Goal: Find specific page/section: Find specific page/section

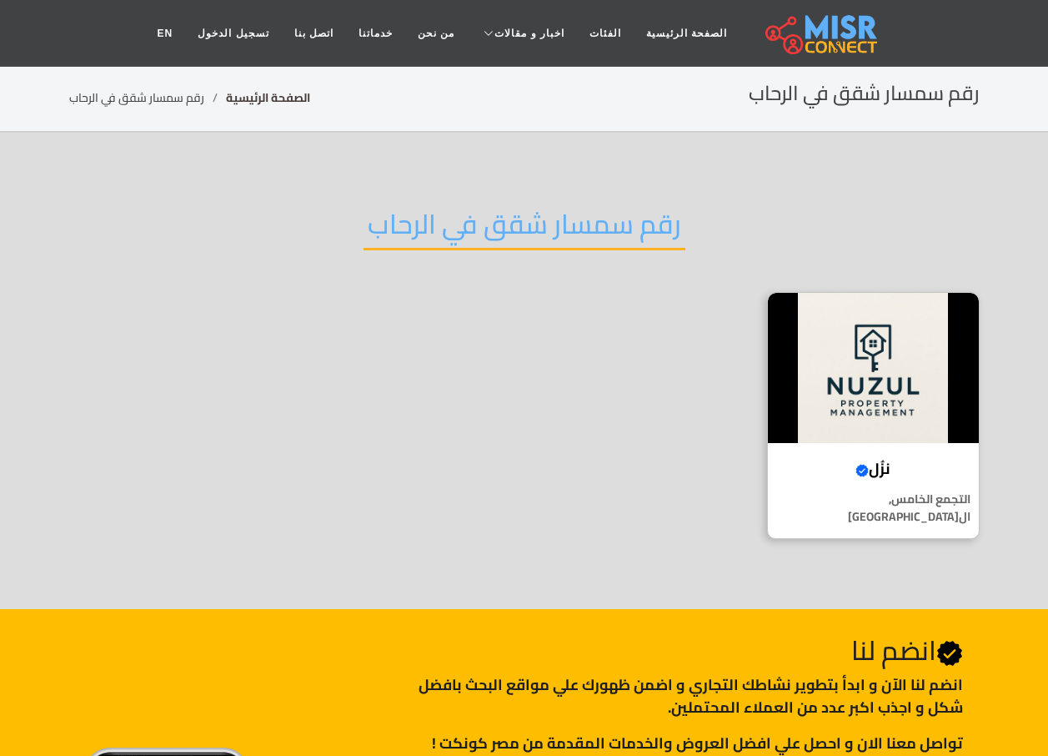
click at [258, 90] on link "الصفحة الرئيسية" at bounding box center [268, 98] width 84 height 22
click at [883, 465] on h4 "نزُل Verified account" at bounding box center [874, 469] width 186 height 18
